Goal: Task Accomplishment & Management: Use online tool/utility

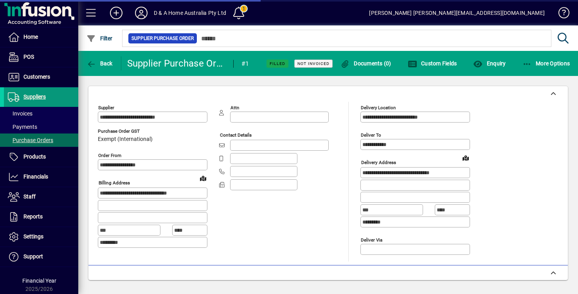
scroll to position [440, 0]
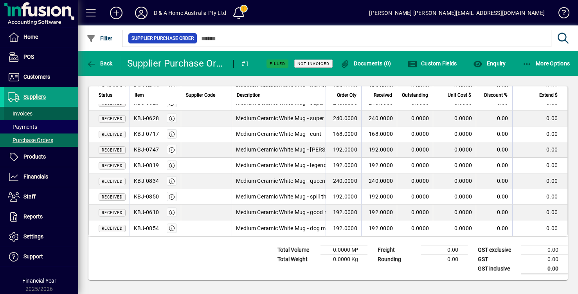
click at [32, 113] on span "Invoices" at bounding box center [20, 113] width 25 height 6
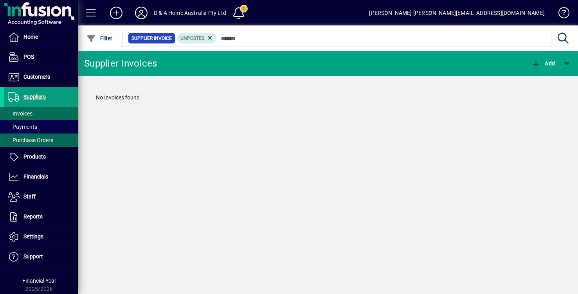
click at [40, 137] on span "Purchase Orders" at bounding box center [30, 140] width 45 height 6
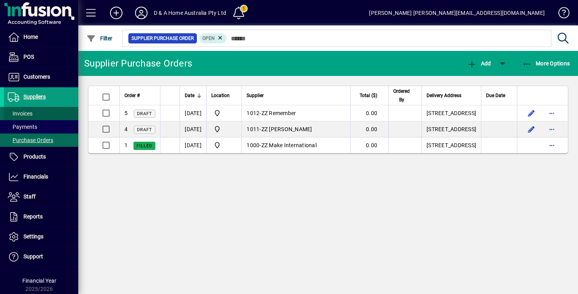
click at [37, 115] on span at bounding box center [41, 113] width 74 height 19
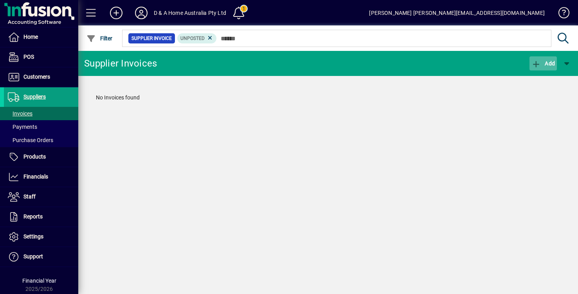
click at [549, 65] on span "Add" at bounding box center [542, 63] width 23 height 6
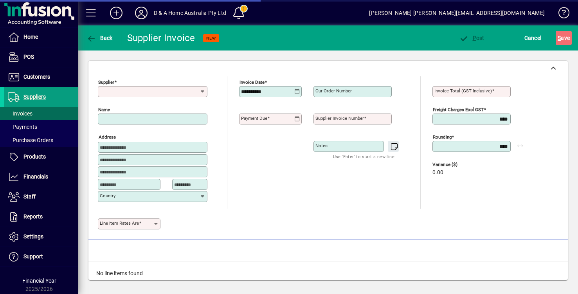
type input "**********"
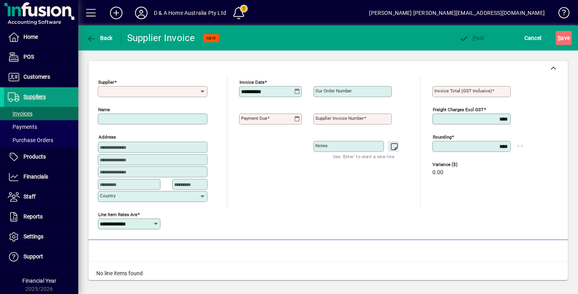
scroll to position [49, 0]
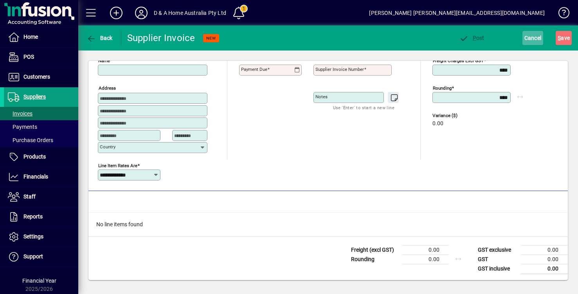
click at [531, 36] on span "Cancel" at bounding box center [532, 38] width 17 height 13
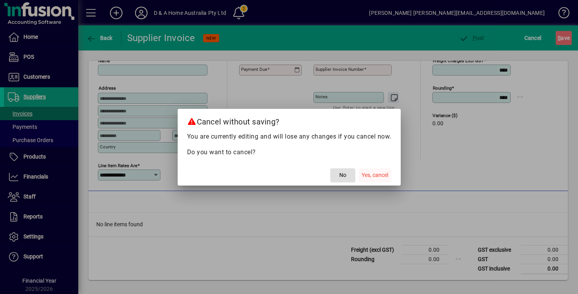
click at [384, 177] on span "Yes, cancel" at bounding box center [374, 175] width 27 height 8
